Goal: Information Seeking & Learning: Learn about a topic

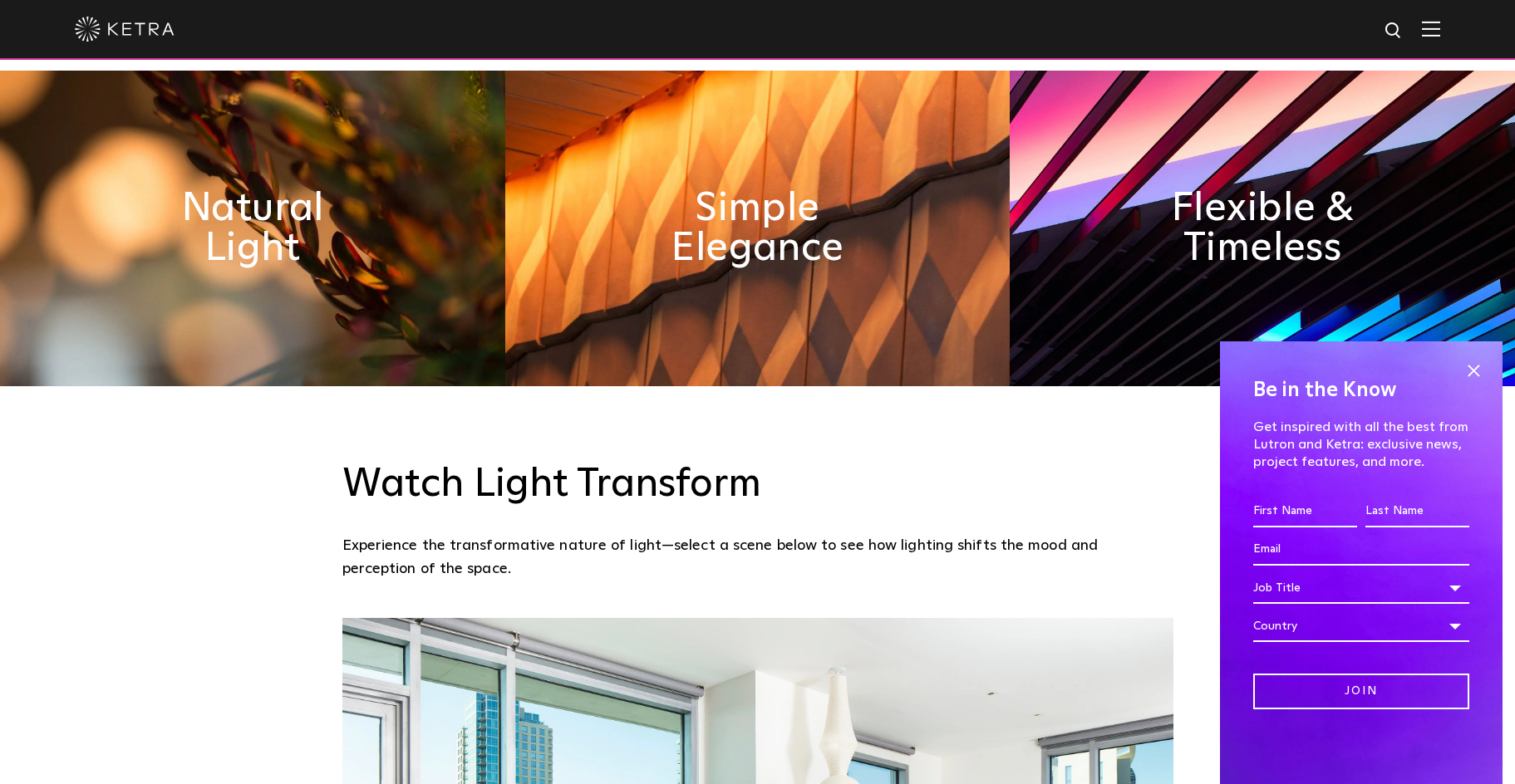
scroll to position [1159, 0]
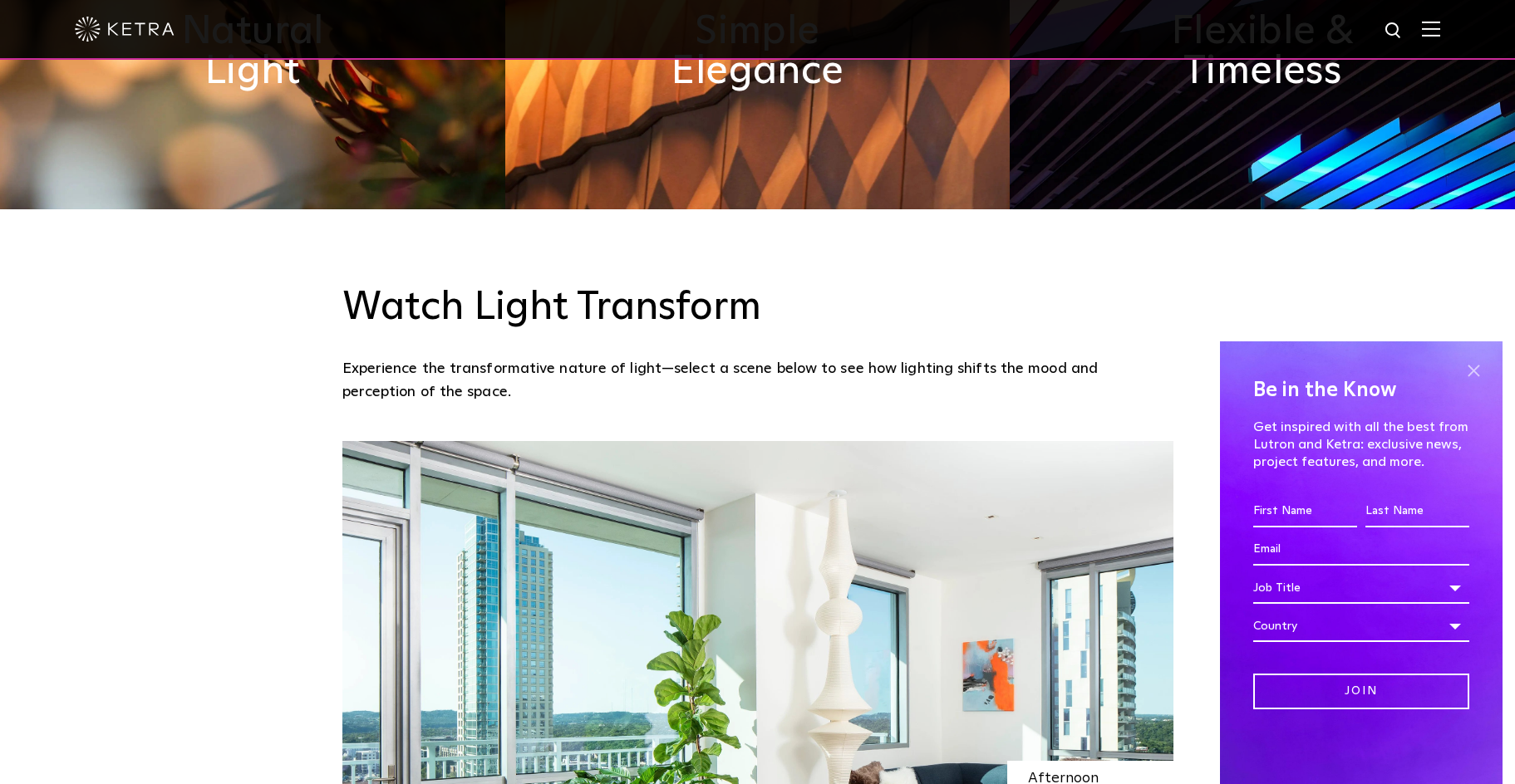
click at [1472, 365] on span at bounding box center [1473, 370] width 25 height 25
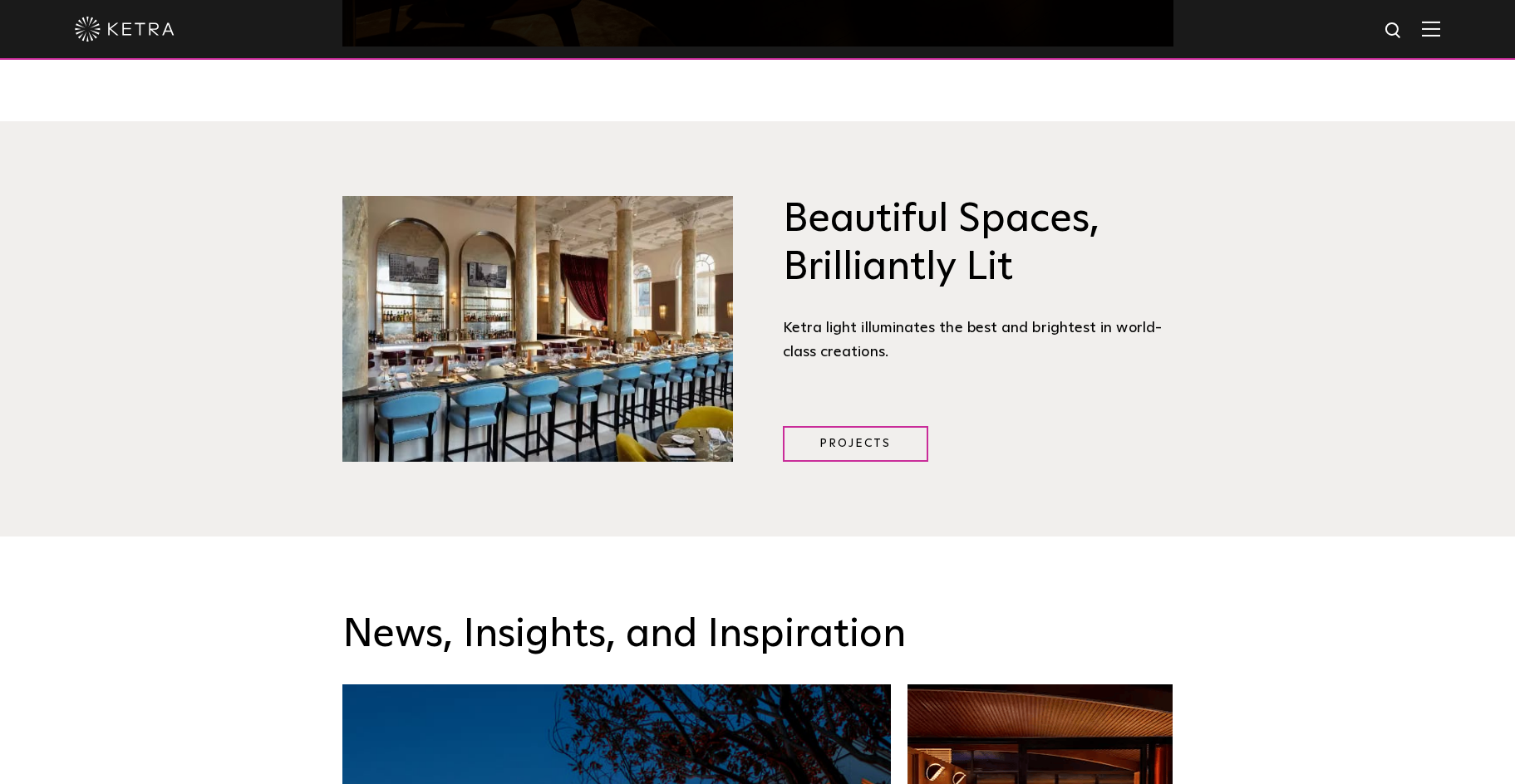
scroll to position [2273, 0]
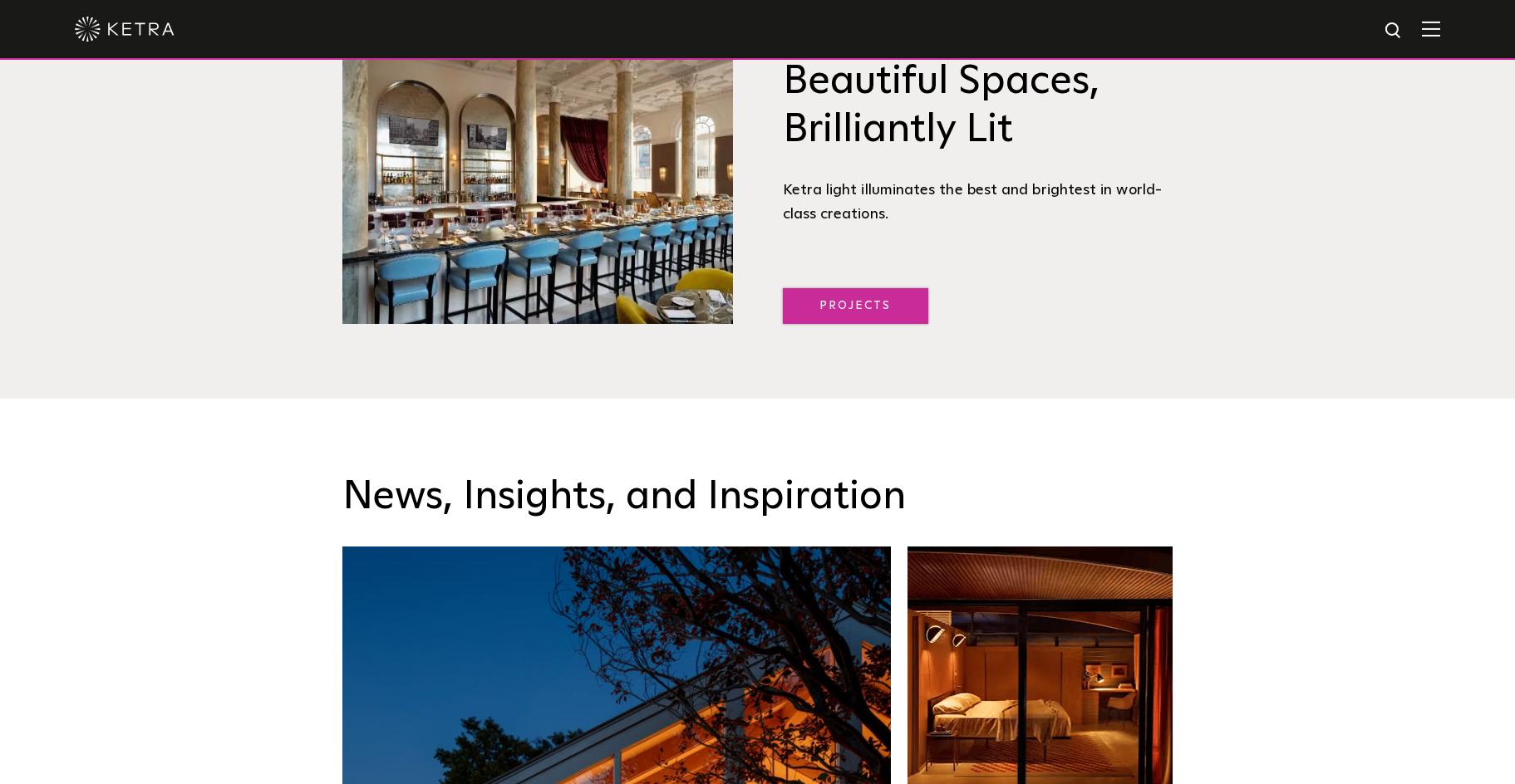
click at [847, 322] on link "Projects" at bounding box center [855, 306] width 145 height 36
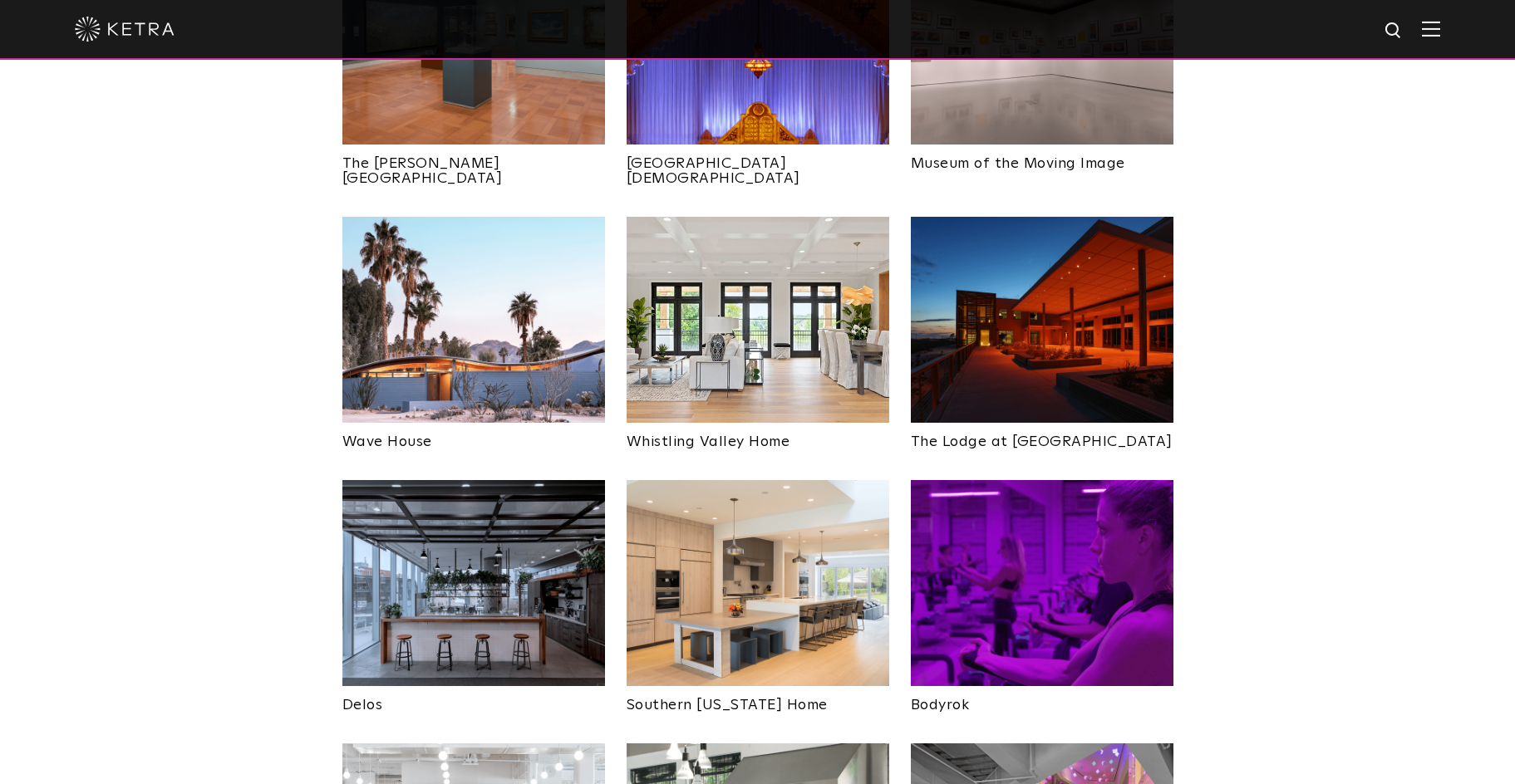
scroll to position [2045, 0]
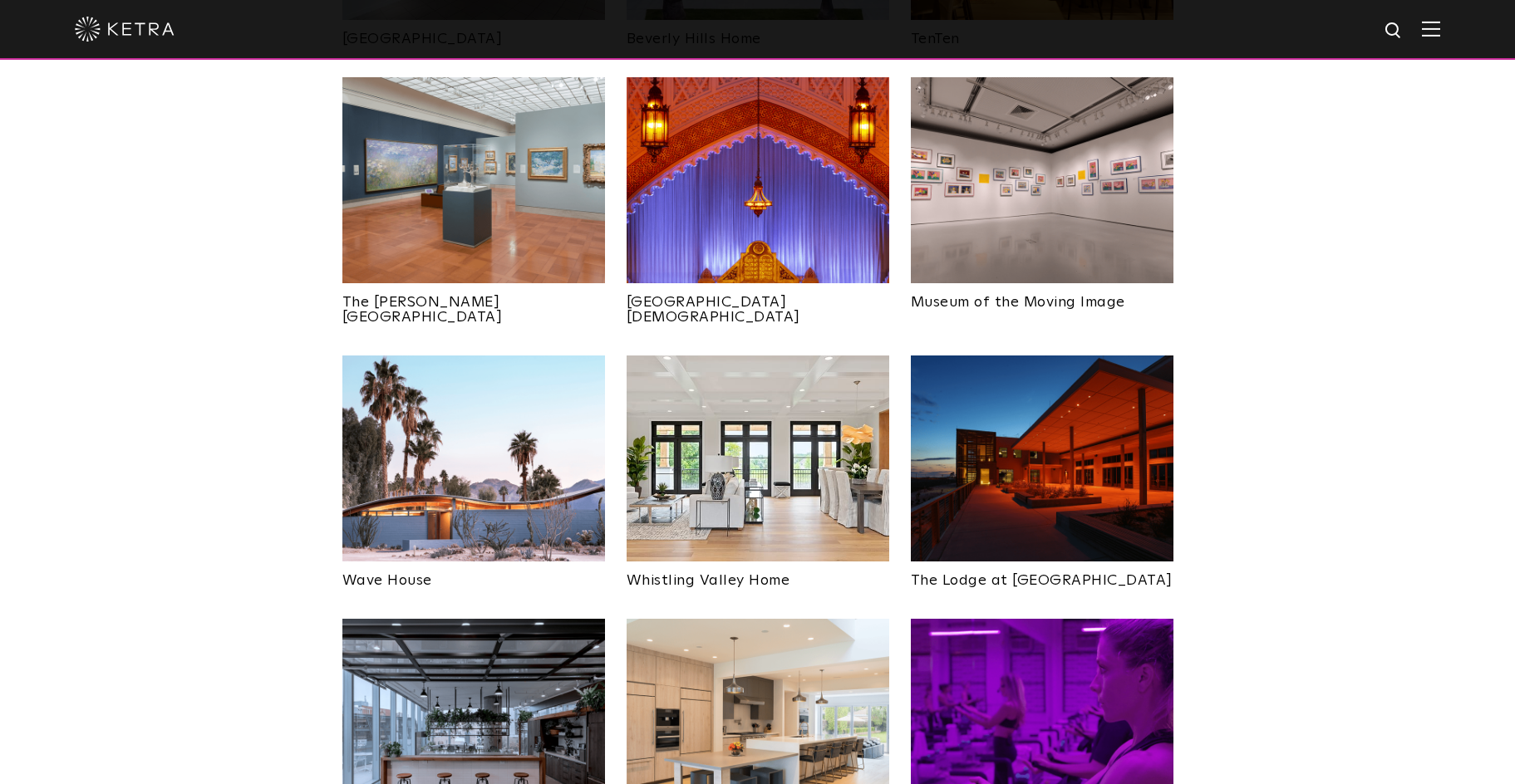
click at [1128, 368] on img at bounding box center [1042, 458] width 263 height 206
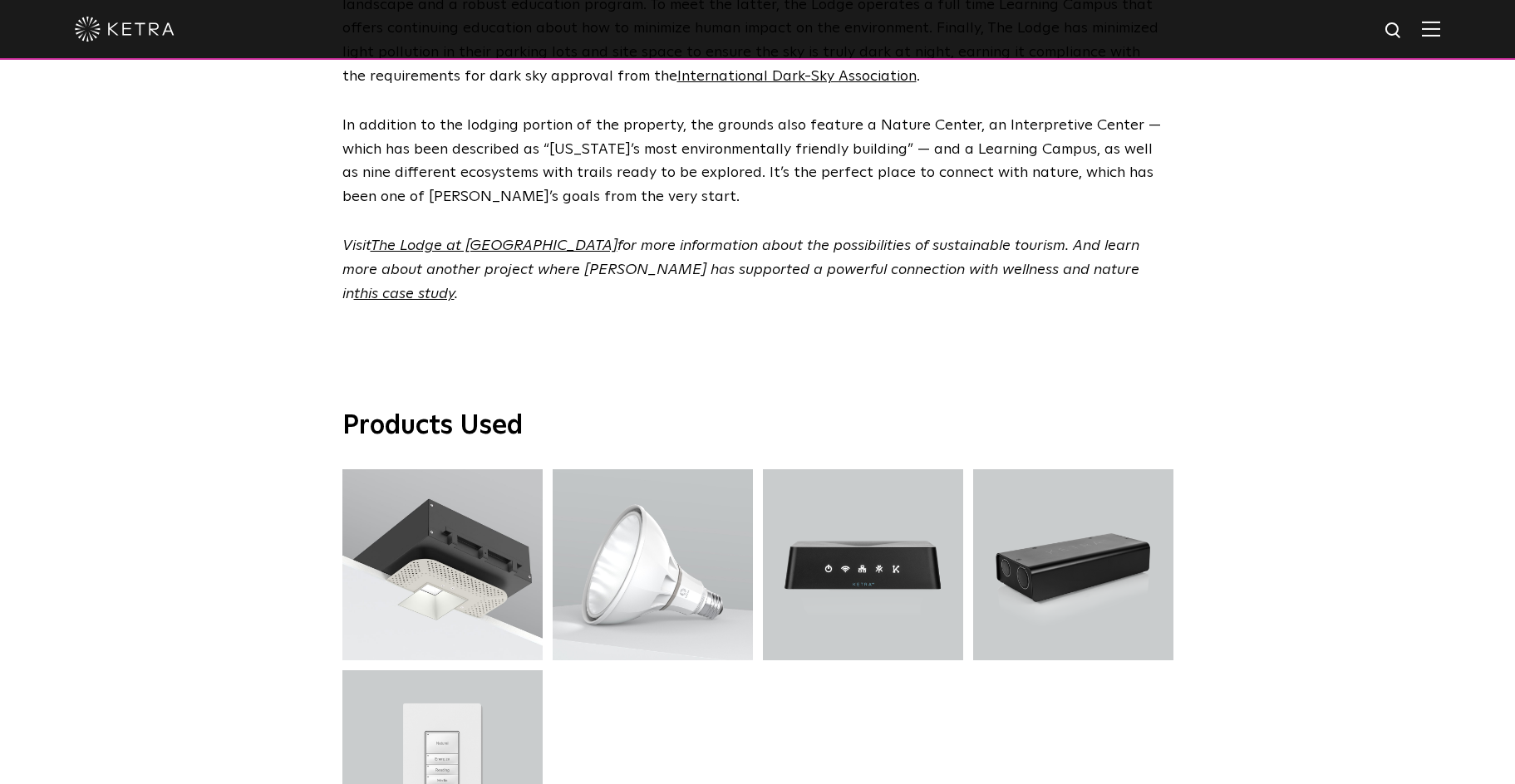
scroll to position [3664, 0]
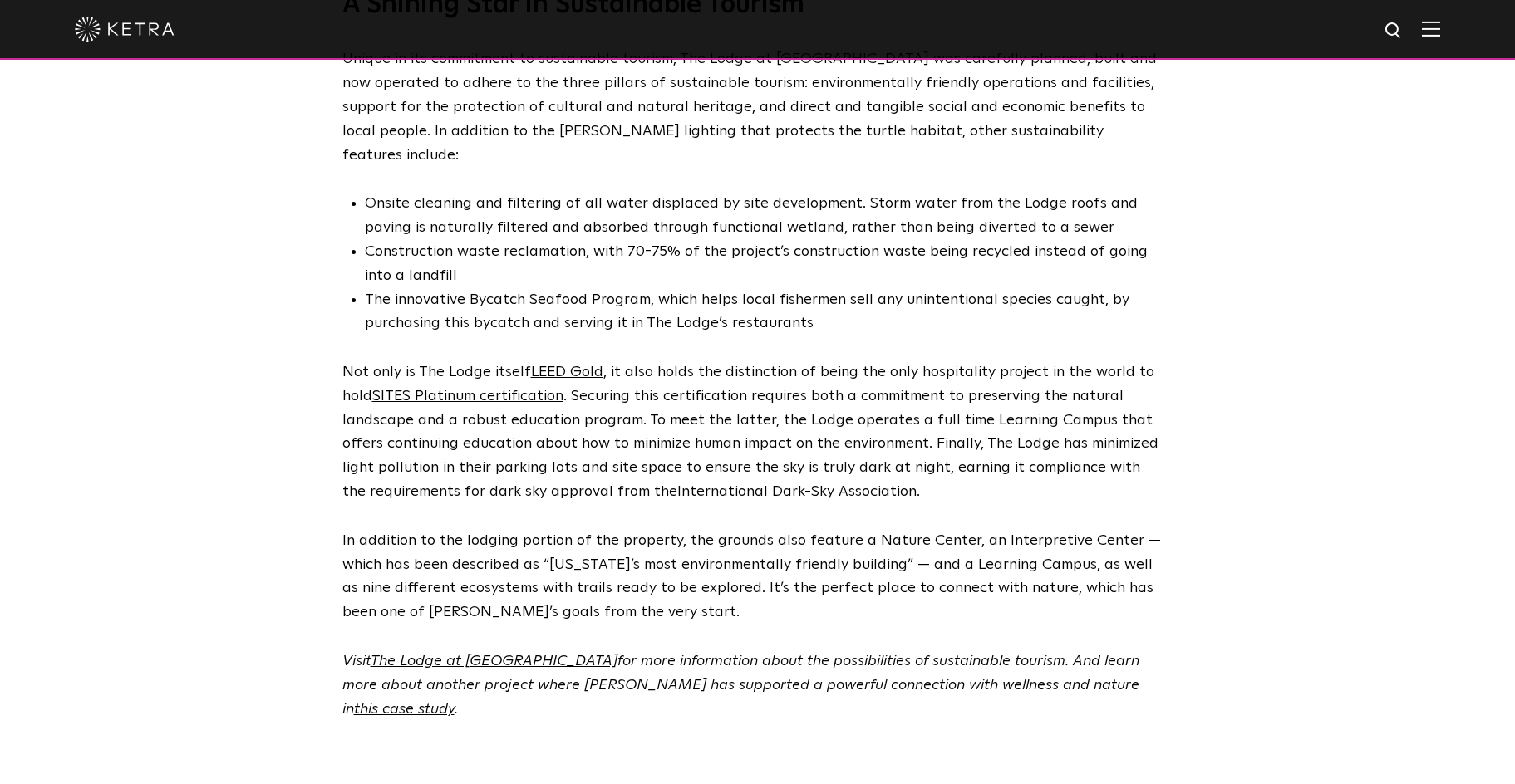
click at [1441, 21] on img at bounding box center [1430, 28] width 18 height 15
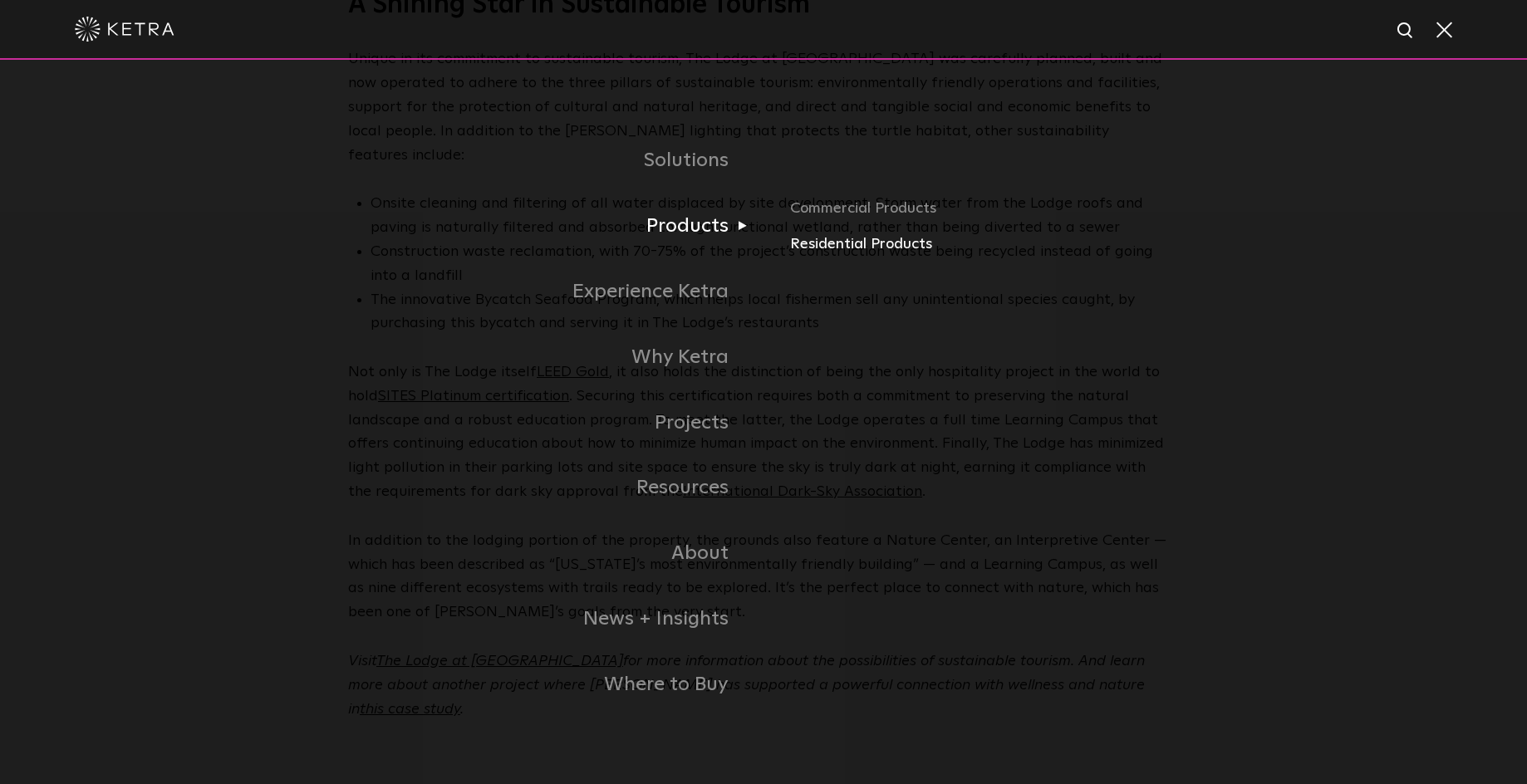
click at [836, 248] on link "Residential Products" at bounding box center [984, 245] width 389 height 24
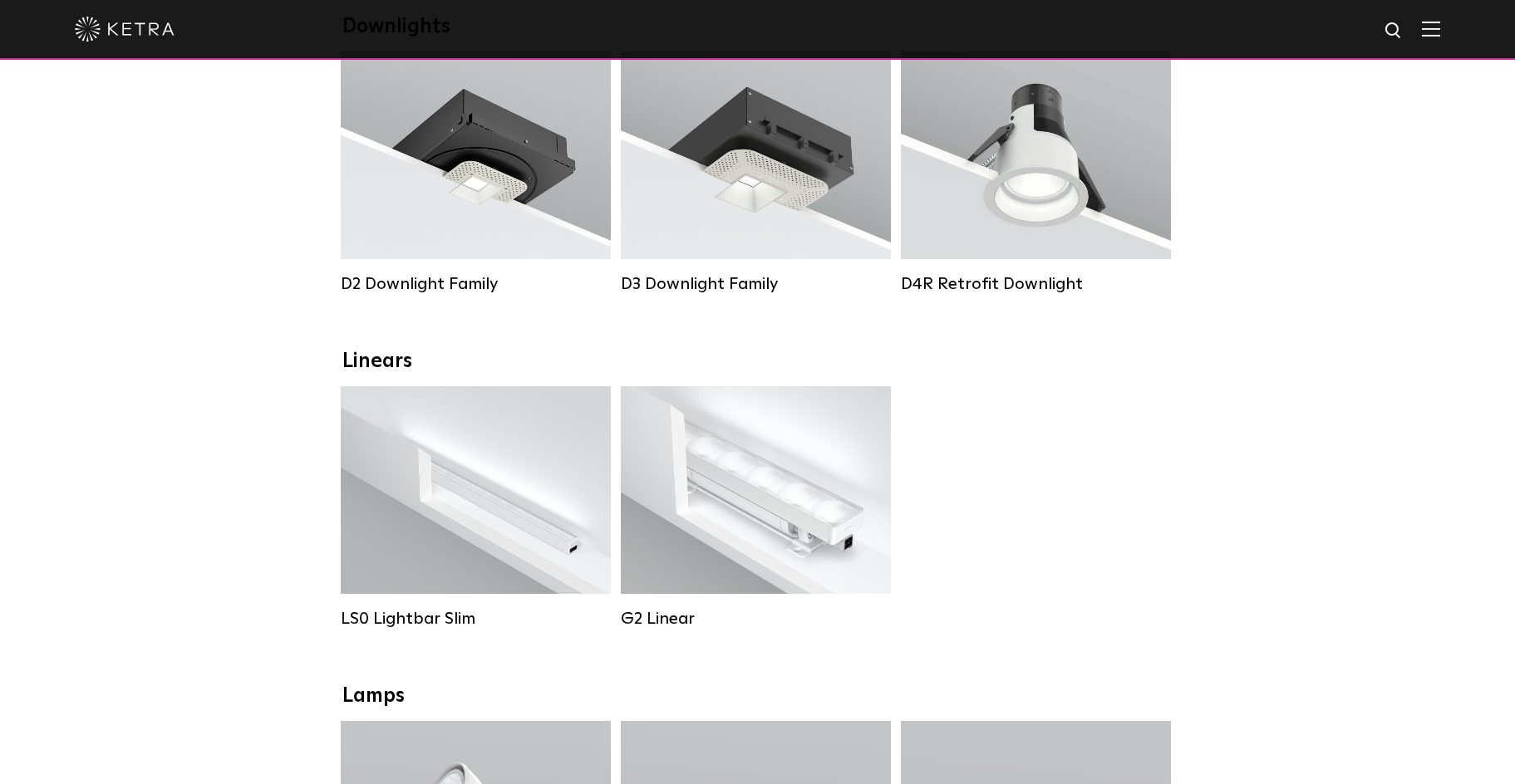
scroll to position [384, 0]
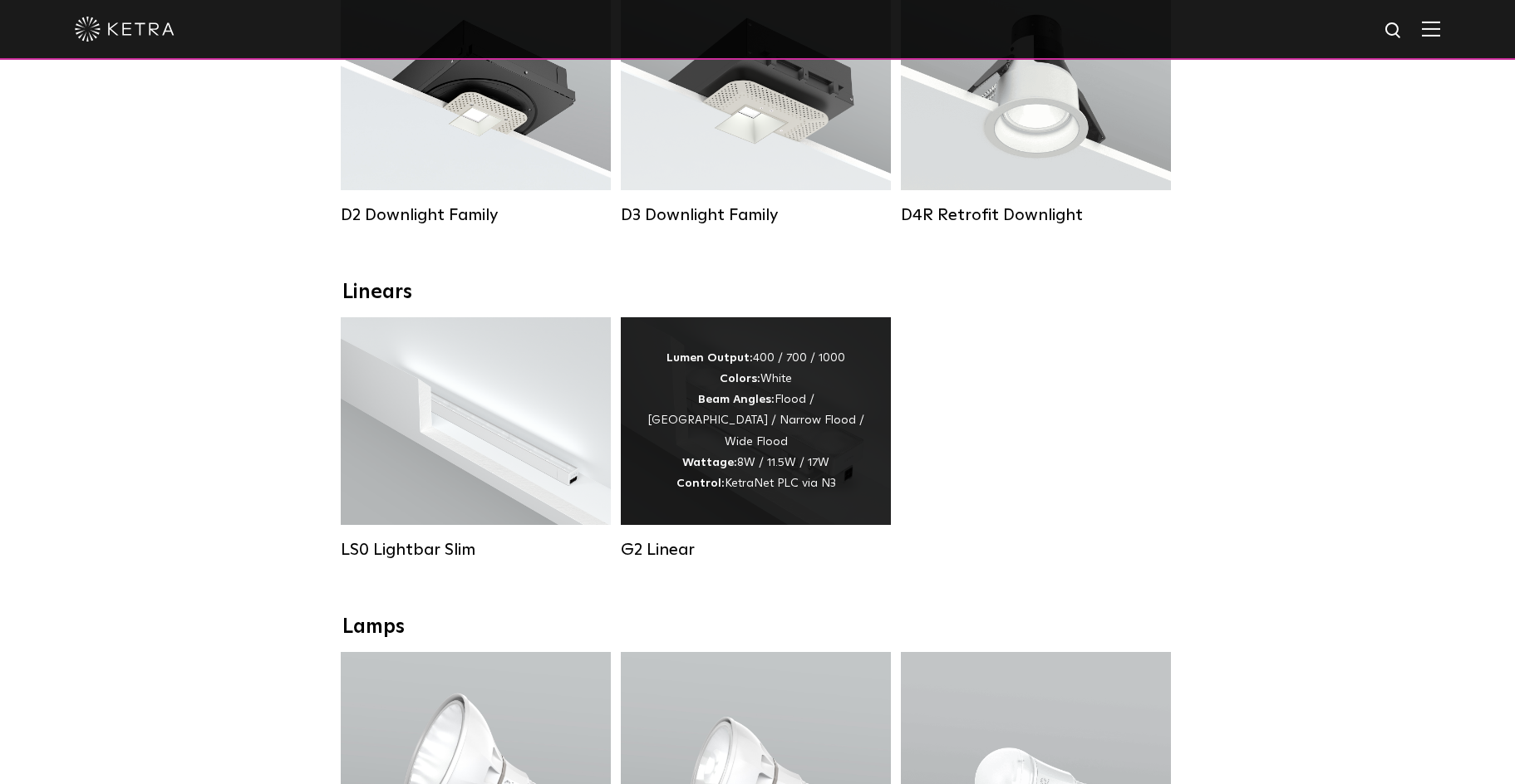
click at [747, 453] on div "Lumen Output: 400 / 700 / 1000 Colors: White Beam Angles: Flood / Graze / Narro…" at bounding box center [755, 421] width 220 height 146
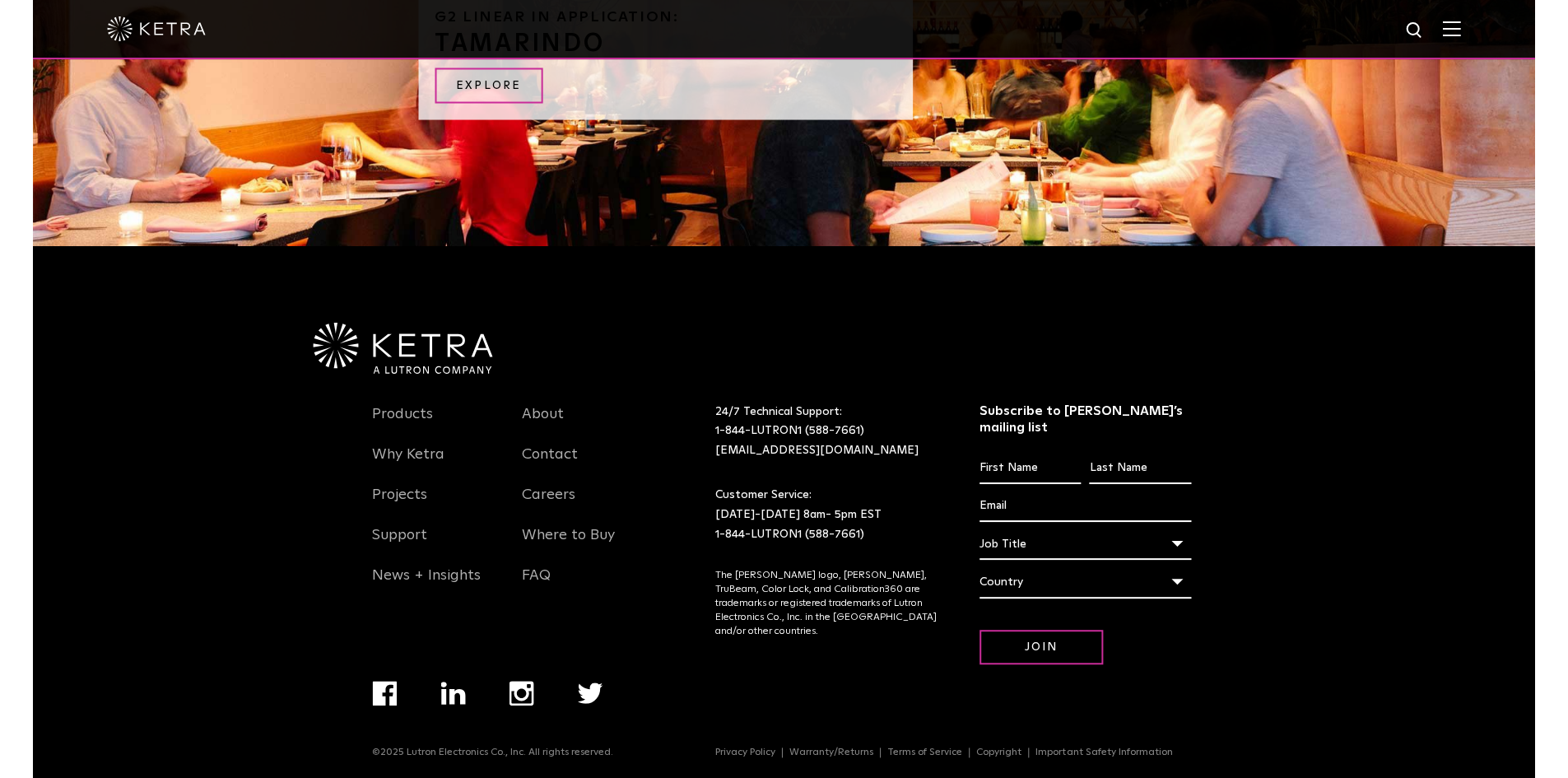
scroll to position [1872, 0]
